Goal: Transaction & Acquisition: Purchase product/service

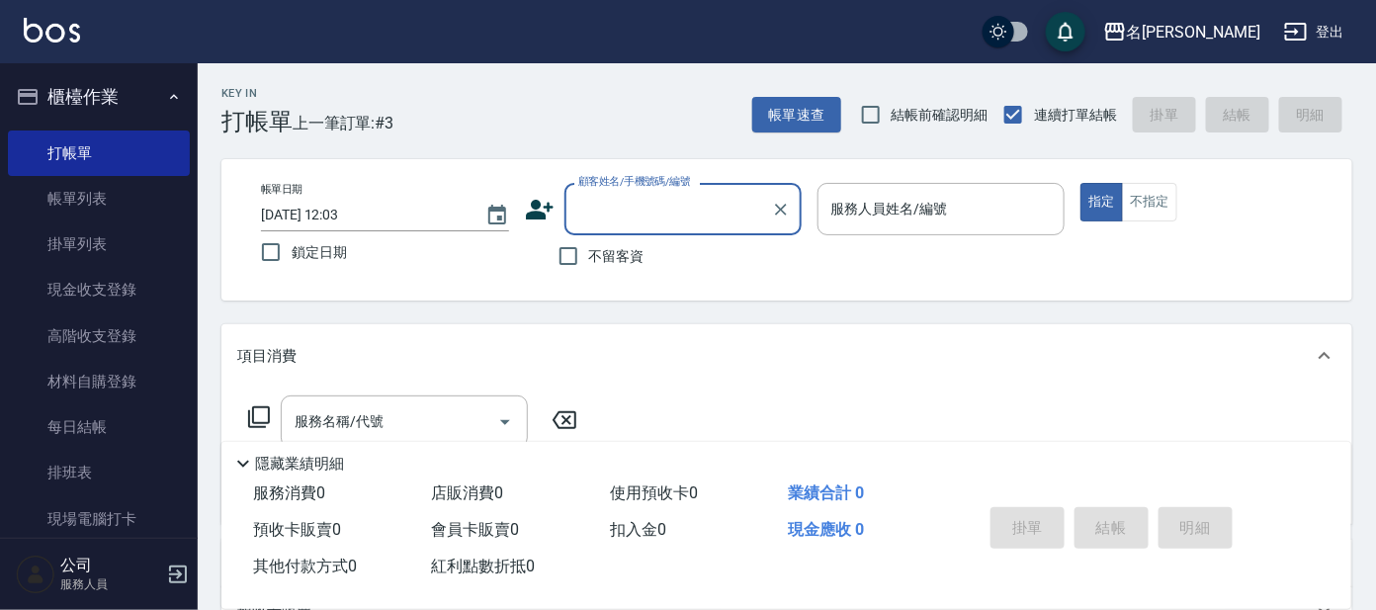
click at [888, 365] on div "項目消費" at bounding box center [774, 356] width 1075 height 21
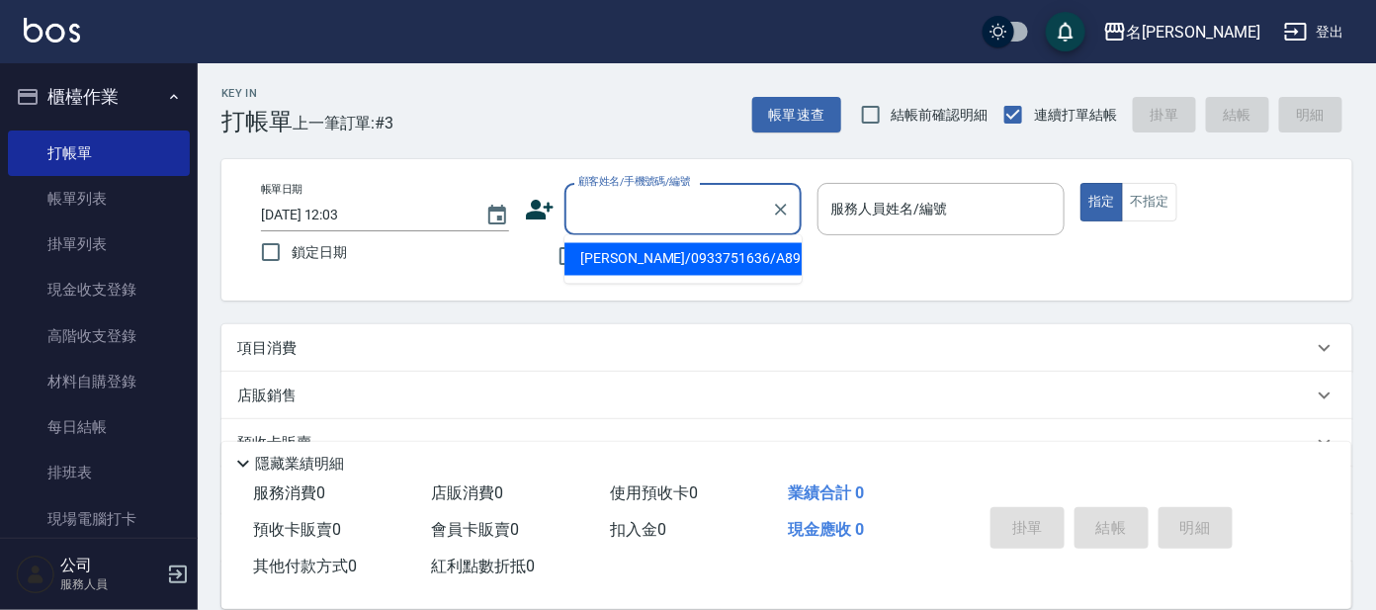
drag, startPoint x: 668, startPoint y: 215, endPoint x: 658, endPoint y: 221, distance: 11.5
click at [663, 216] on input "顧客姓名/手機號碼/編號" at bounding box center [668, 209] width 190 height 35
type input "p"
type input "P"
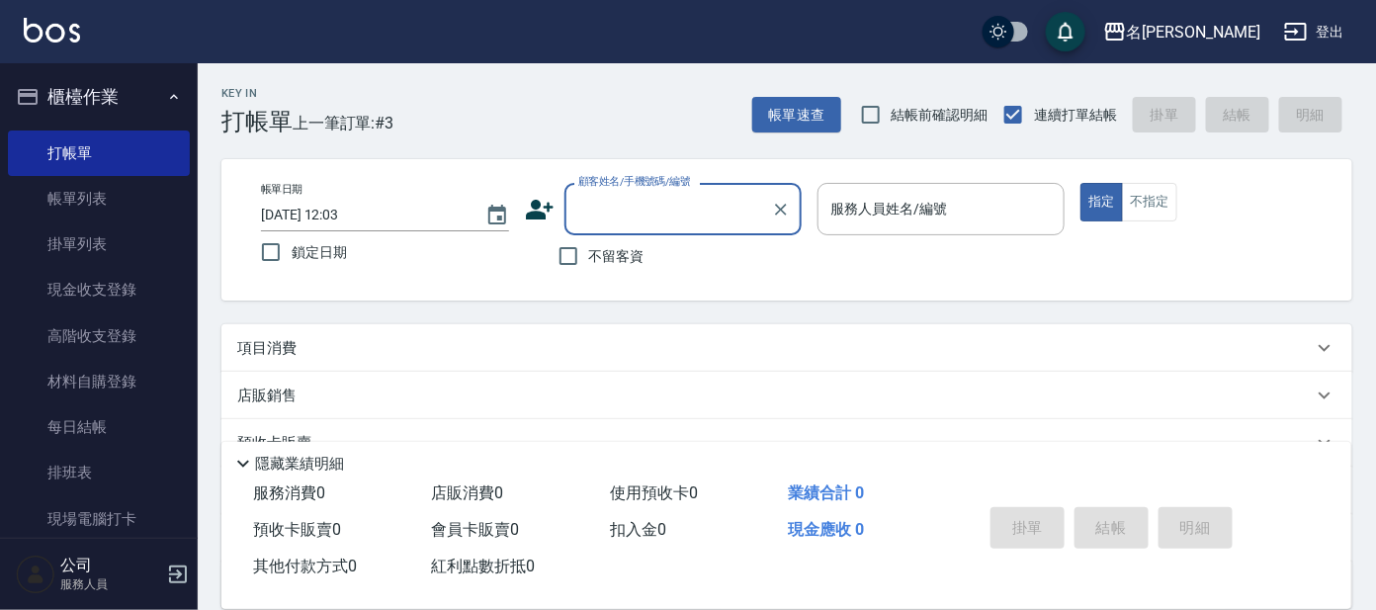
click at [721, 229] on div "顧客姓名/手機號碼/編號" at bounding box center [682, 209] width 237 height 52
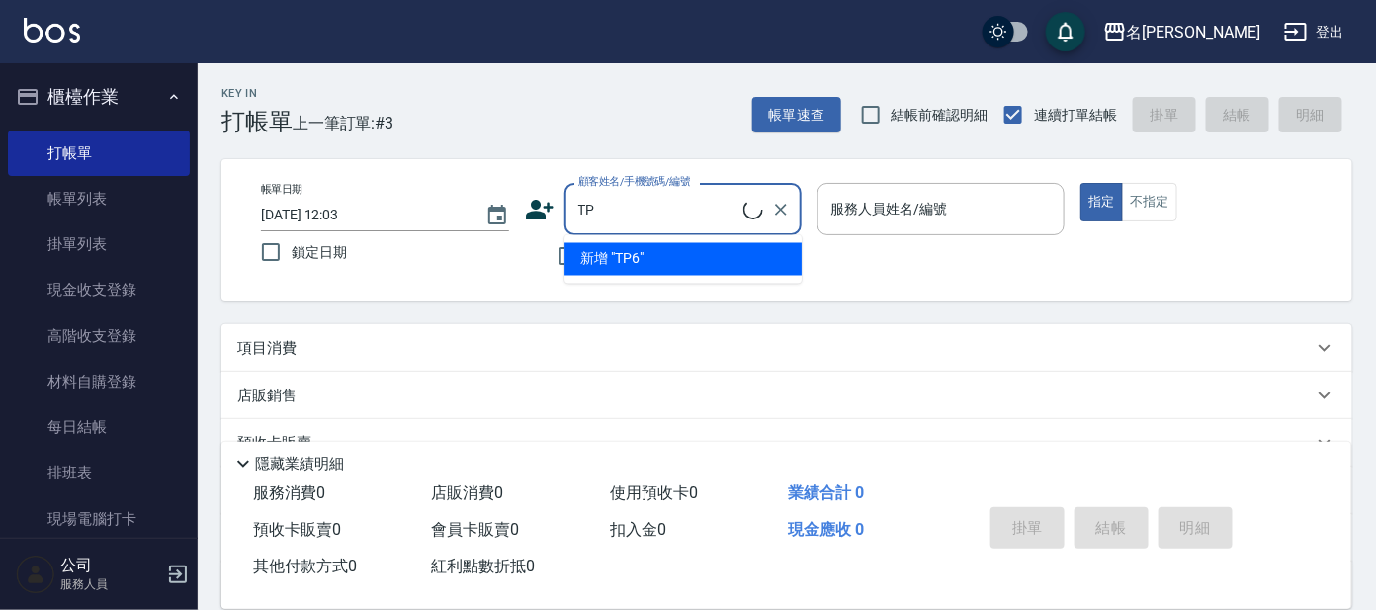
type input "T"
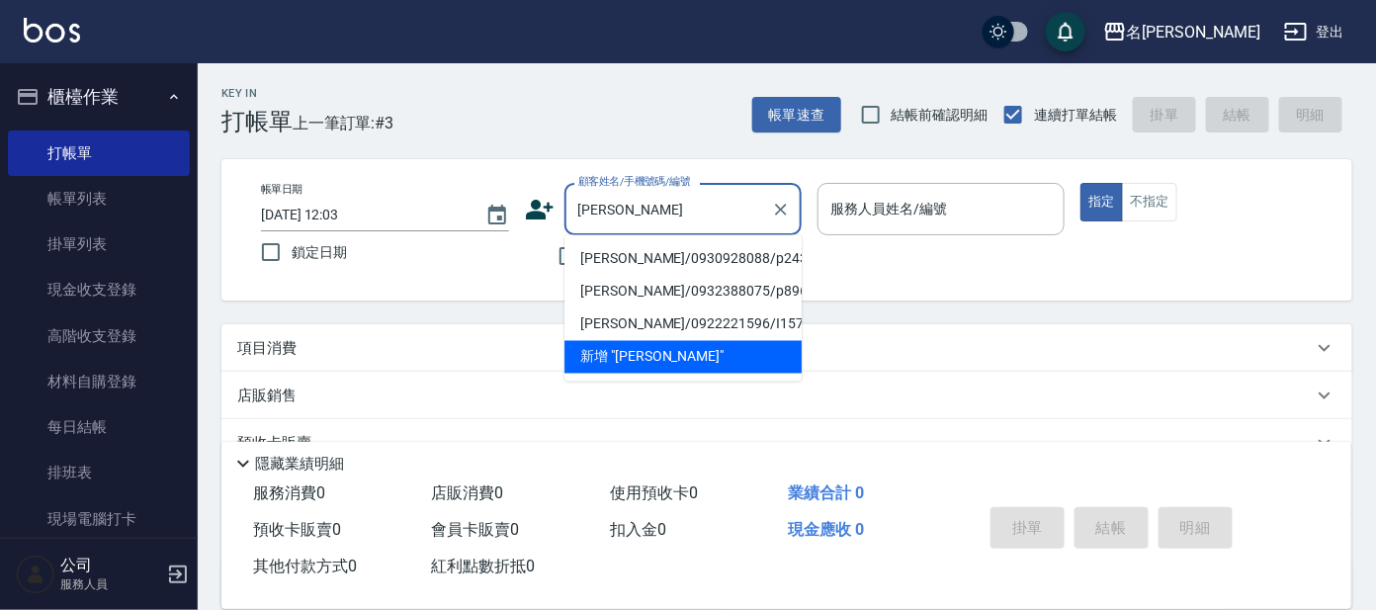
click at [729, 259] on li "[PERSON_NAME]/0930928088/p2437" at bounding box center [682, 259] width 237 height 33
type input "[PERSON_NAME]/0930928088/p2437"
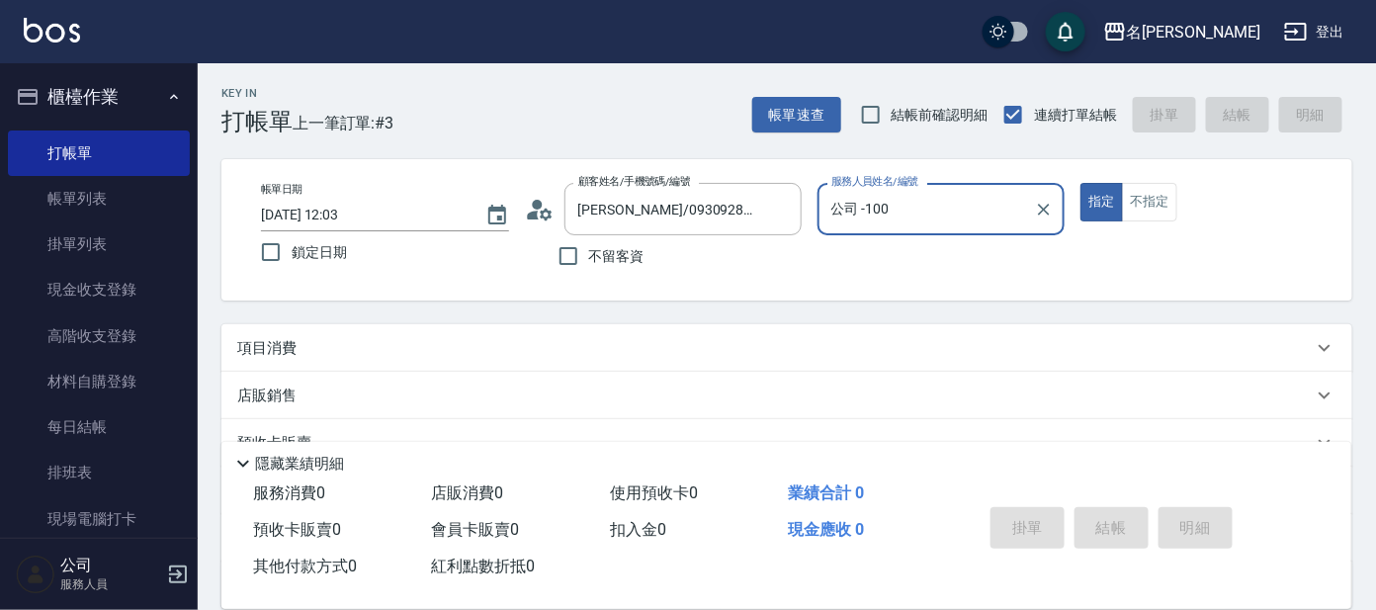
click at [893, 218] on input "公司 -100" at bounding box center [926, 209] width 201 height 35
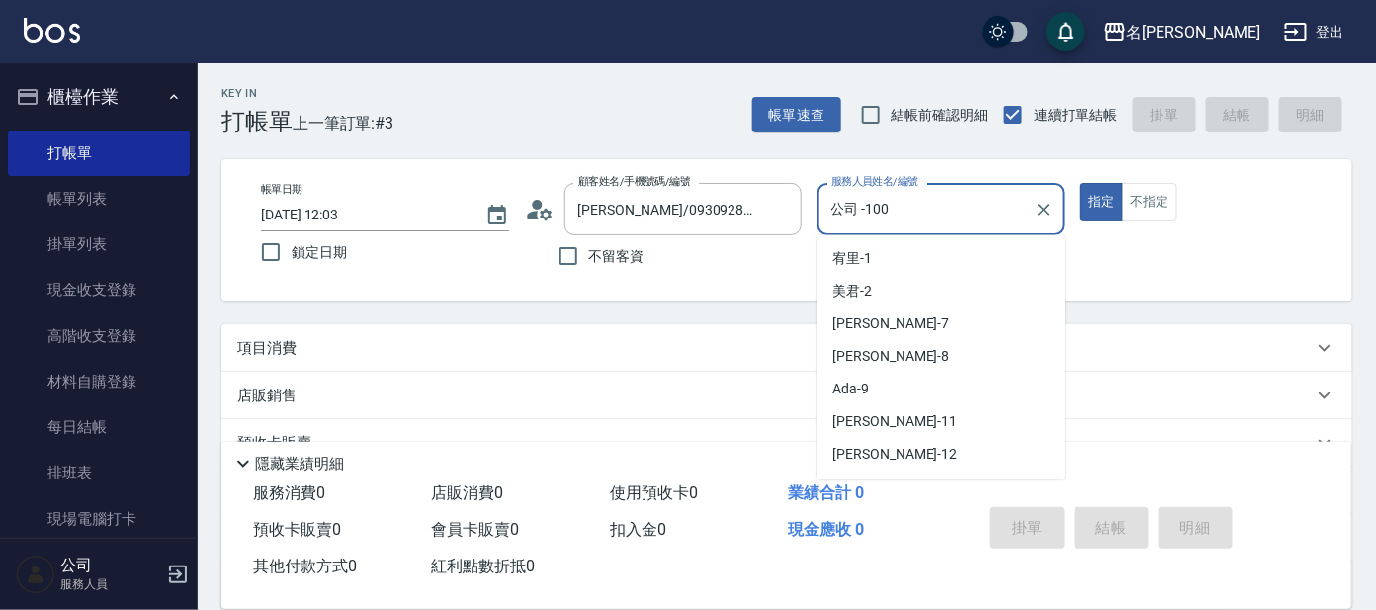
scroll to position [122, 0]
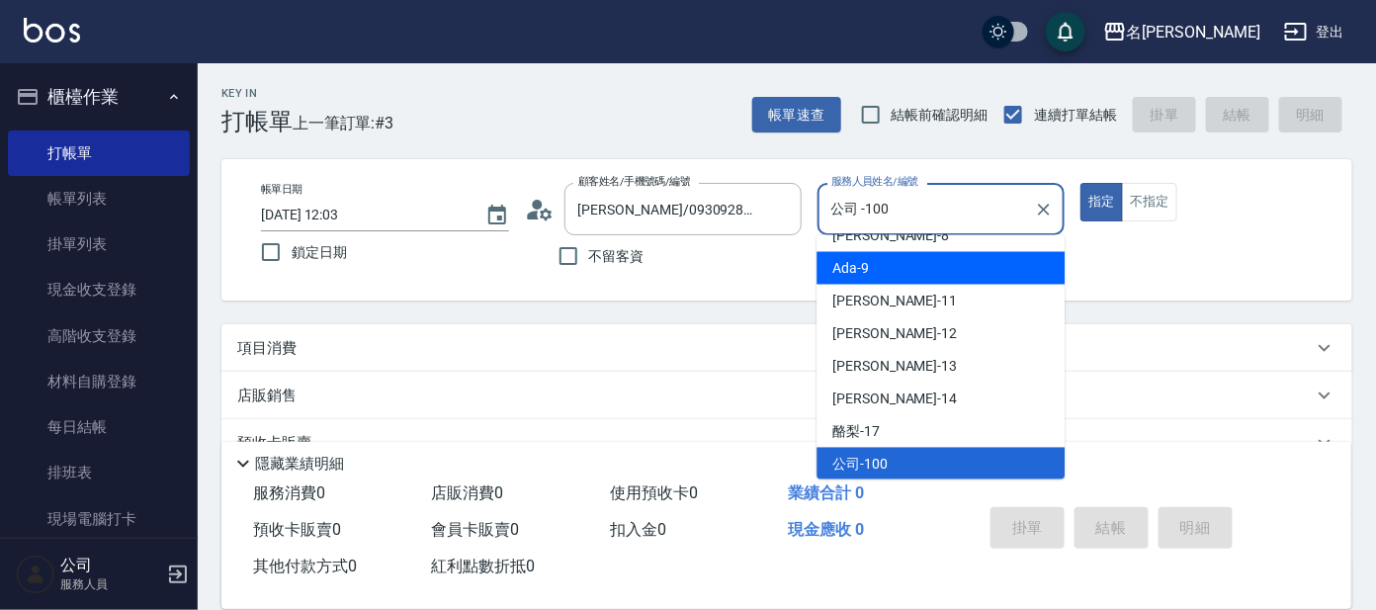
click at [904, 267] on div "Ada -9" at bounding box center [940, 268] width 248 height 33
type input "Ada-9"
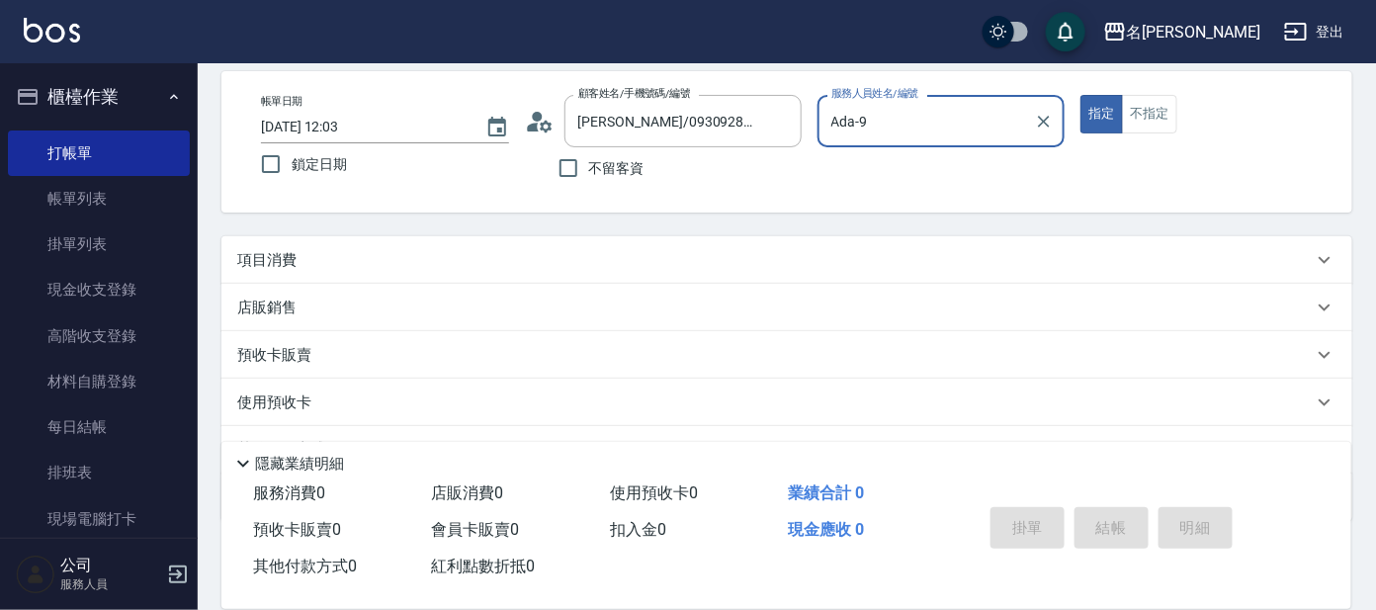
scroll to position [183, 0]
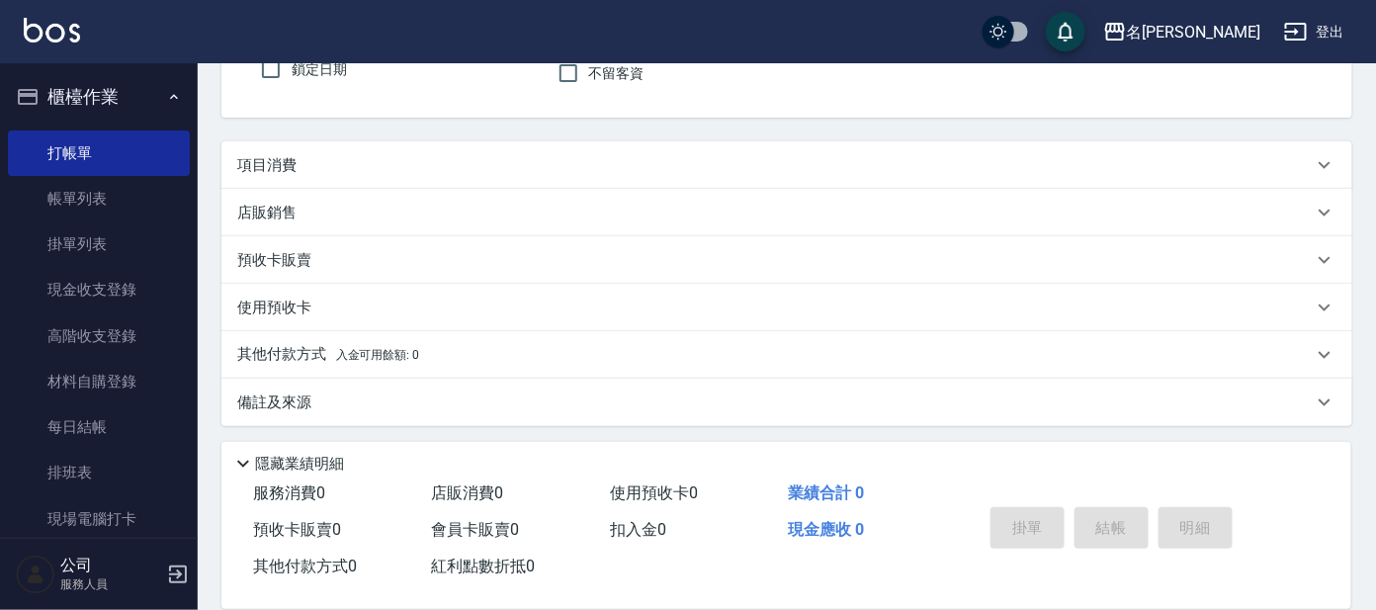
click at [345, 163] on div "項目消費" at bounding box center [774, 165] width 1075 height 21
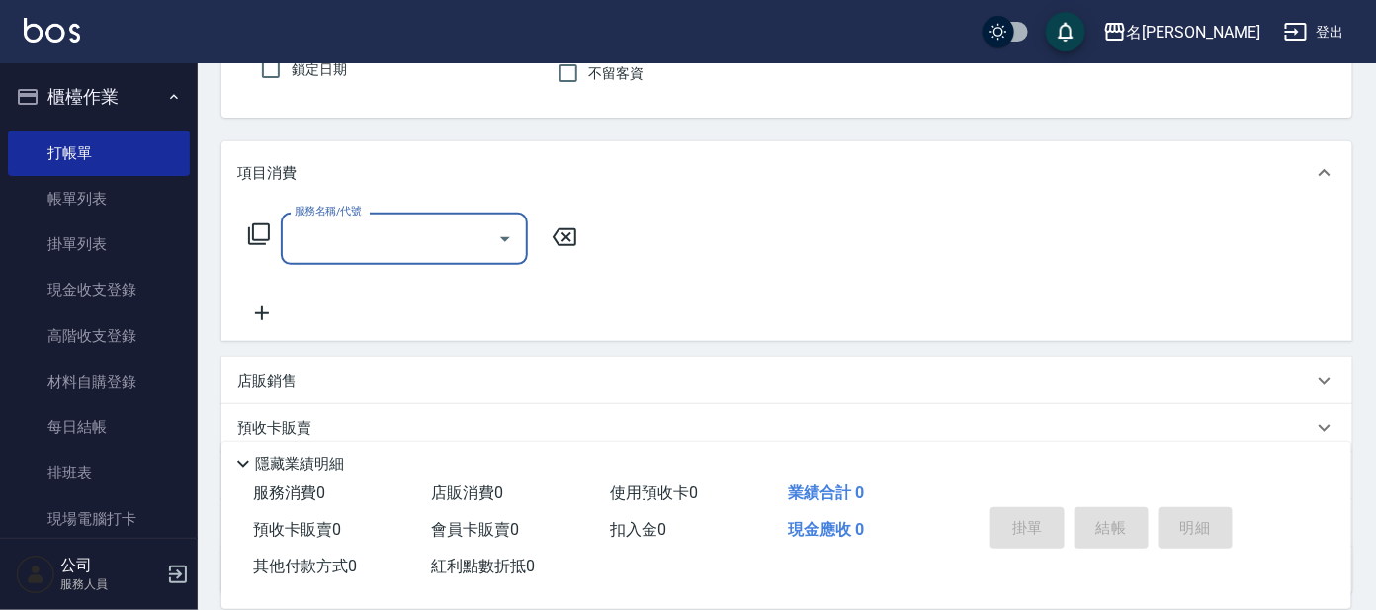
scroll to position [0, 0]
click at [337, 229] on input "服務名稱/代號" at bounding box center [390, 238] width 200 height 35
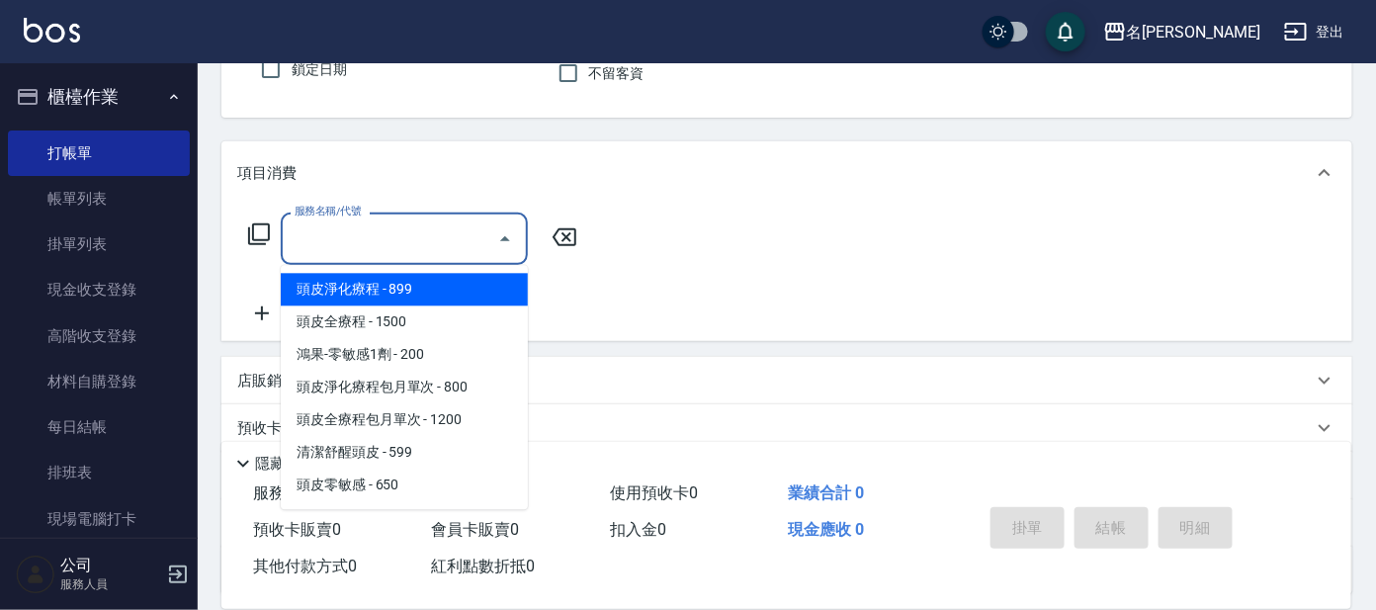
click at [260, 235] on icon at bounding box center [259, 234] width 24 height 24
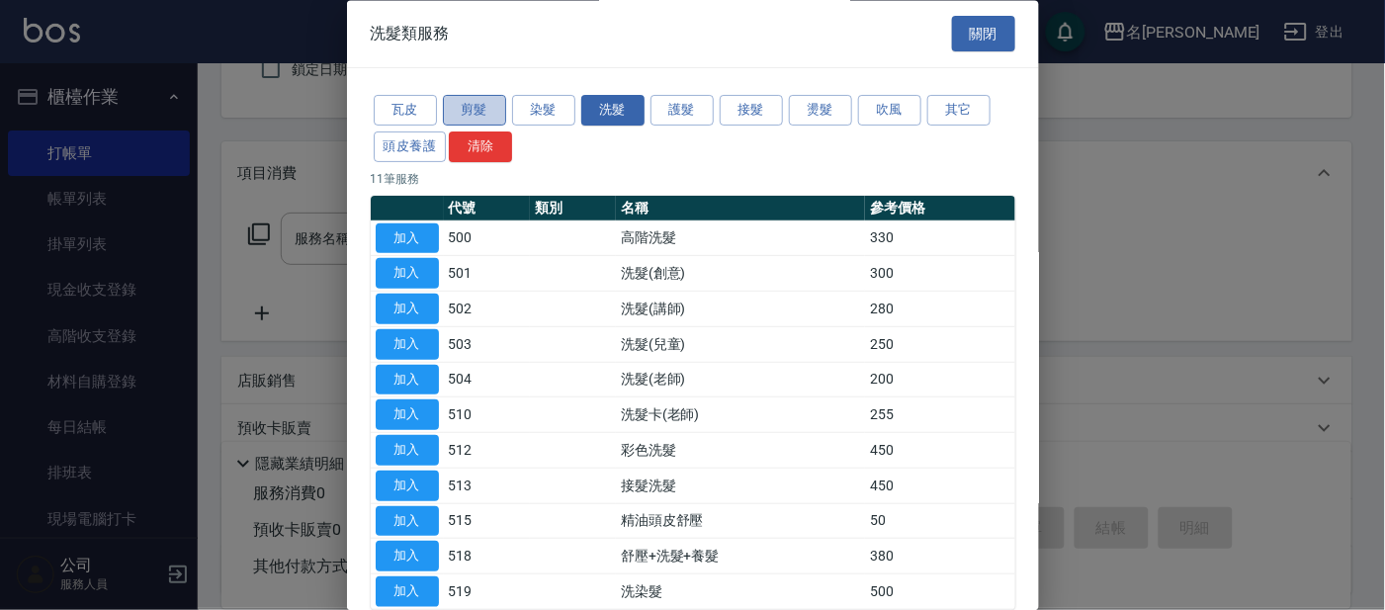
drag, startPoint x: 485, startPoint y: 98, endPoint x: 463, endPoint y: 108, distance: 24.8
click at [484, 98] on button "剪髮" at bounding box center [474, 111] width 63 height 31
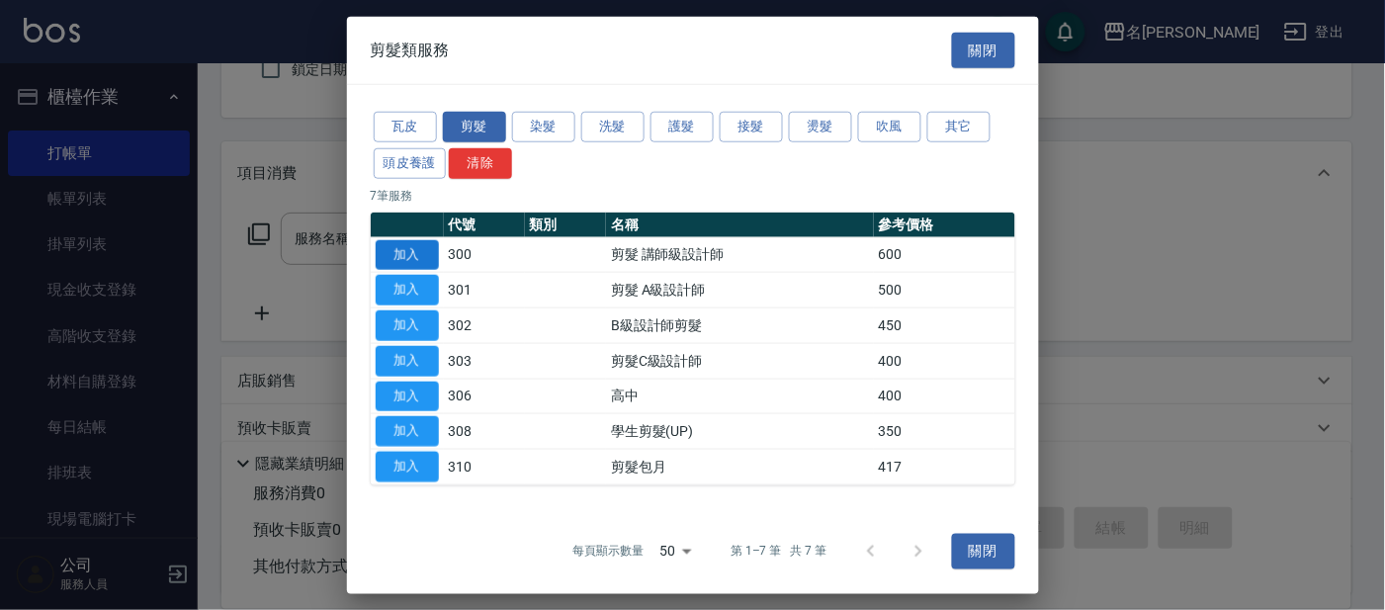
click at [415, 241] on button "加入" at bounding box center [407, 254] width 63 height 31
type input "剪髮 講師級設計師(300)"
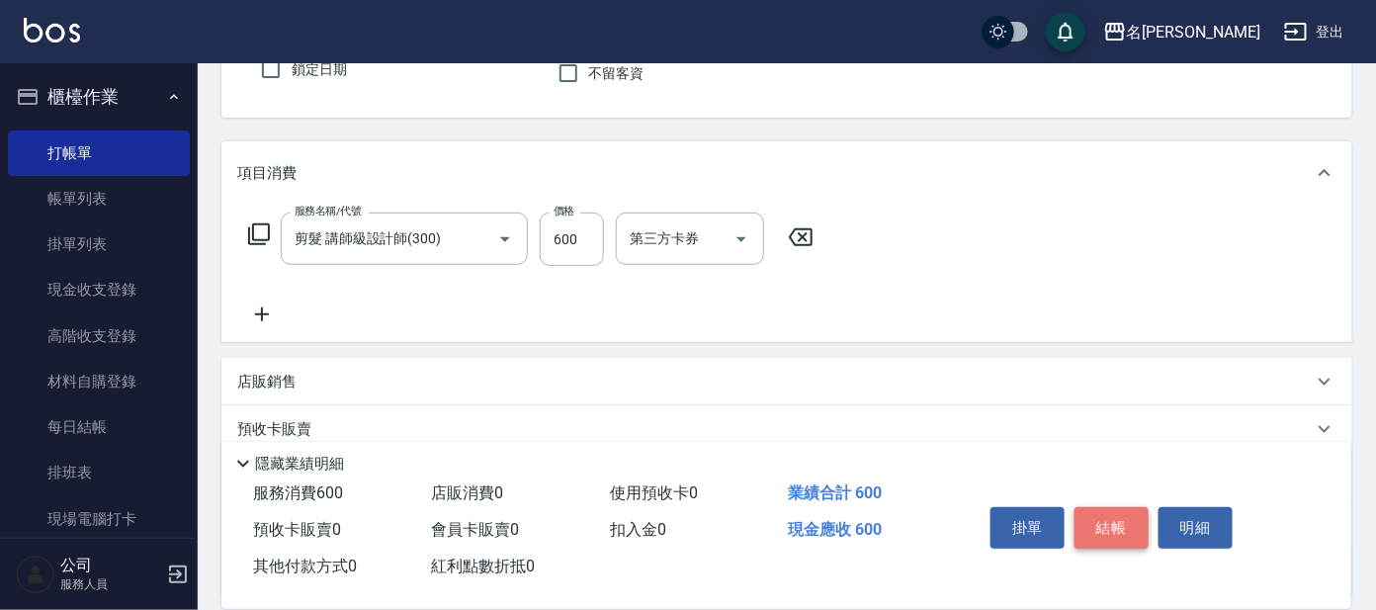
click at [1131, 527] on button "結帳" at bounding box center [1111, 528] width 74 height 42
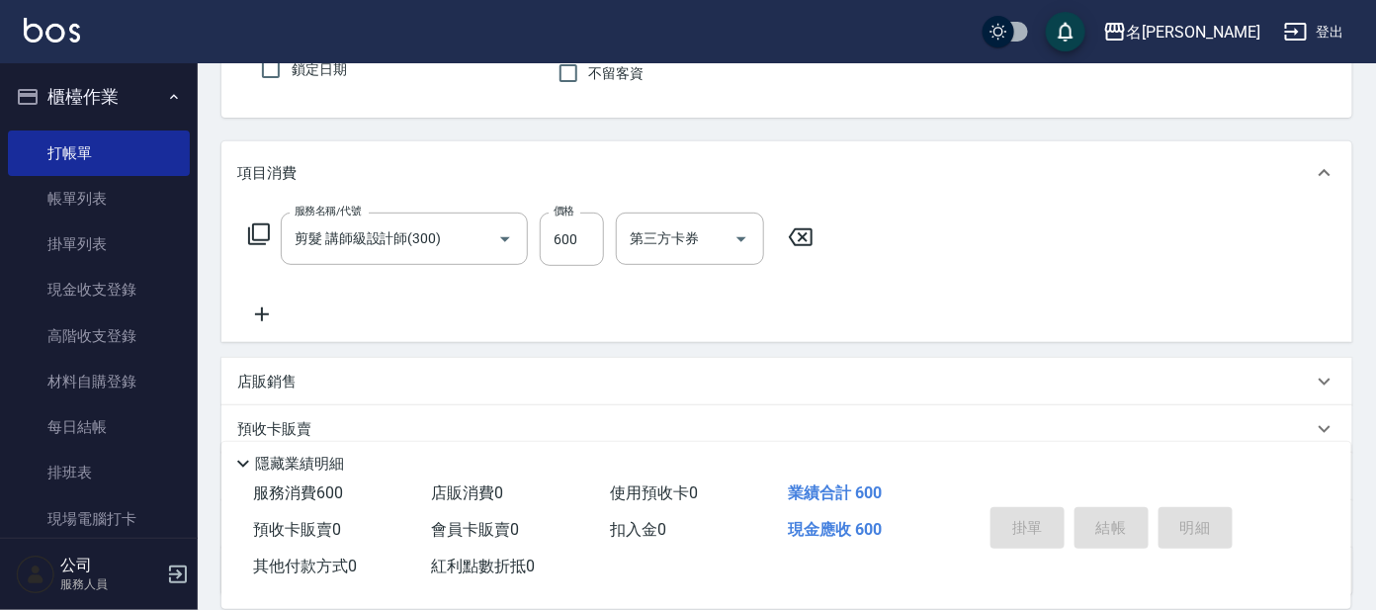
type input "[DATE] 12:45"
